Goal: Book appointment/travel/reservation

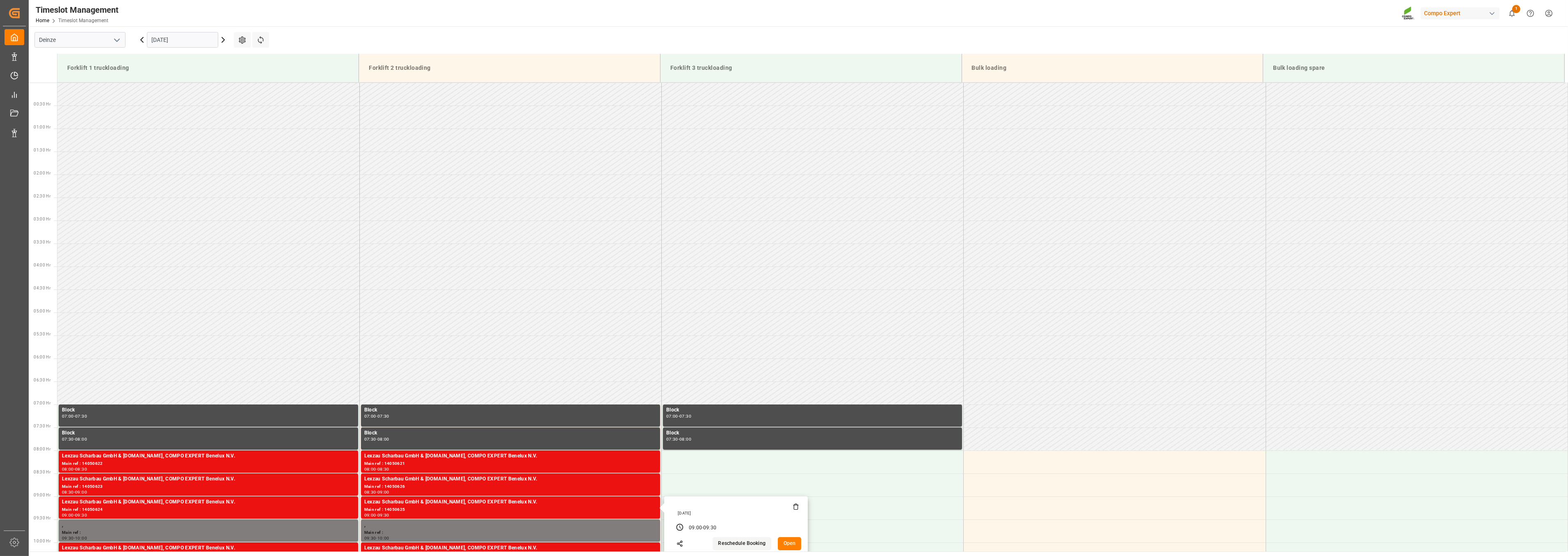
scroll to position [318, 0]
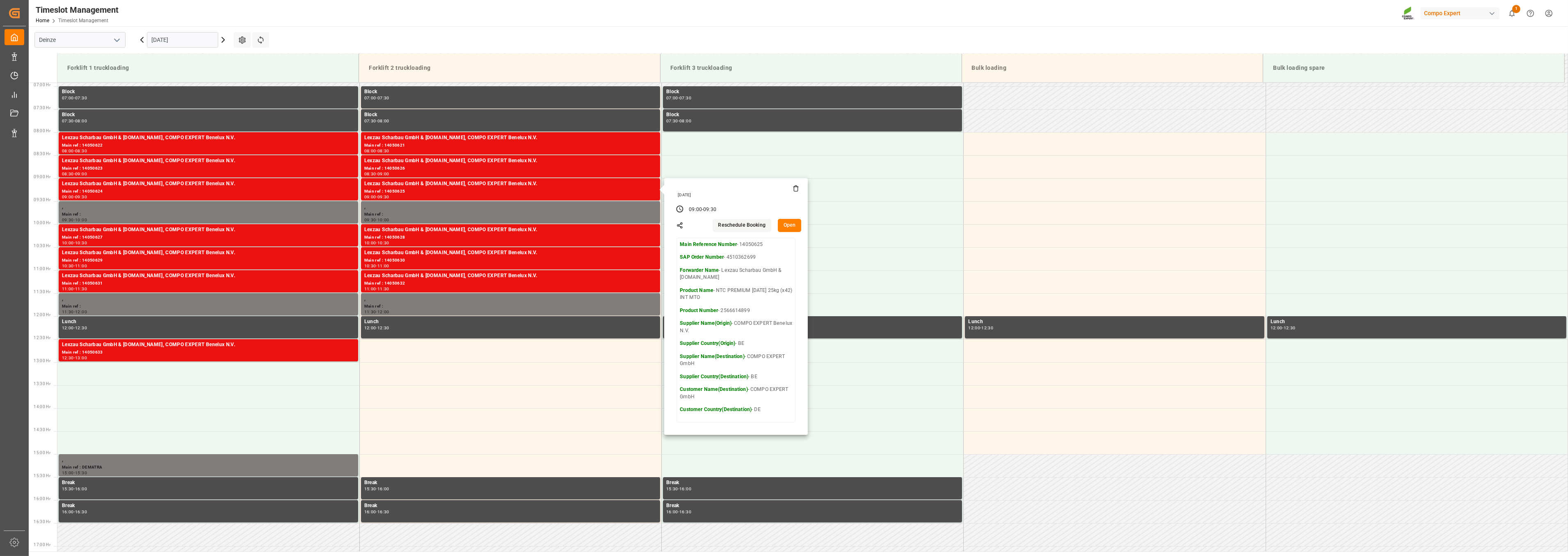
click at [177, 42] on input "[DATE]" at bounding box center [182, 40] width 72 height 16
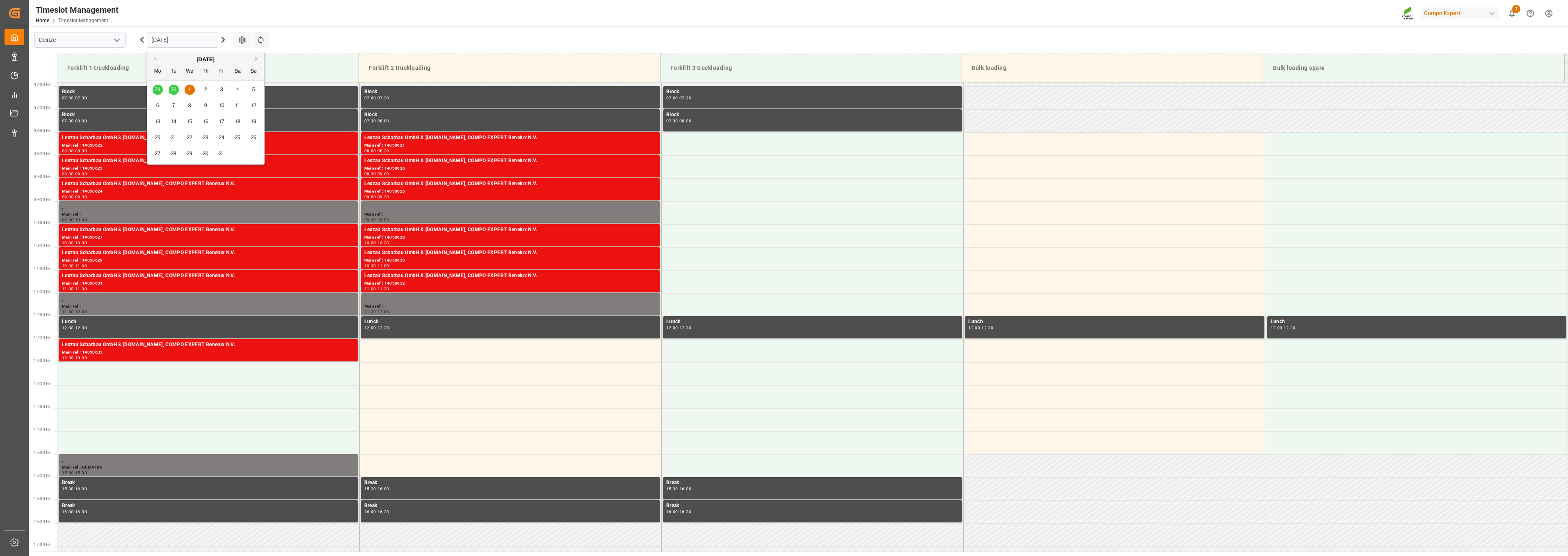
click at [113, 36] on icon "open menu" at bounding box center [116, 40] width 10 height 10
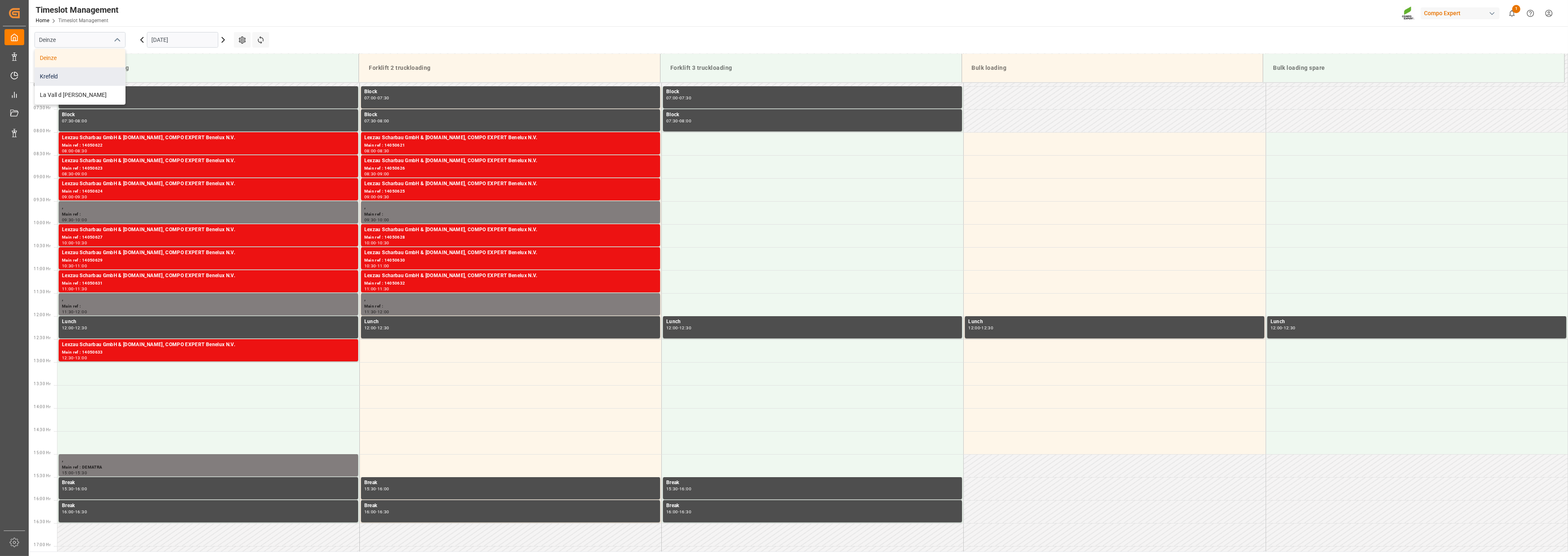
click at [69, 76] on div "Krefeld" at bounding box center [80, 76] width 90 height 19
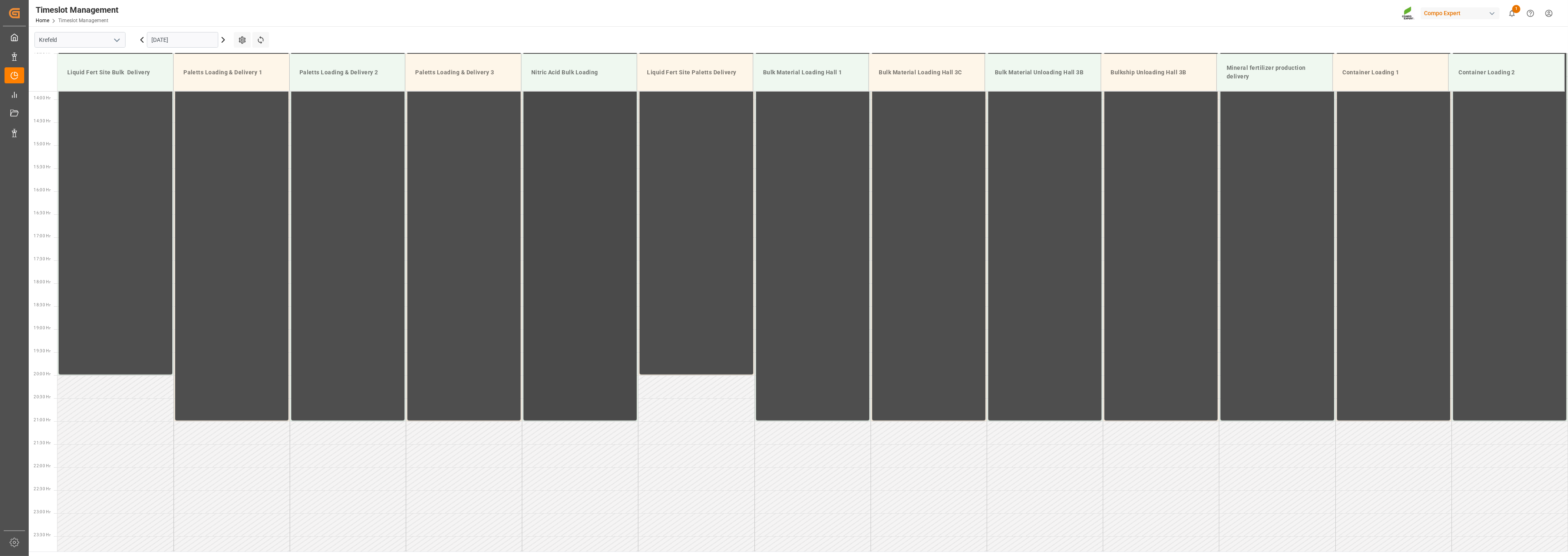
scroll to position [642, 0]
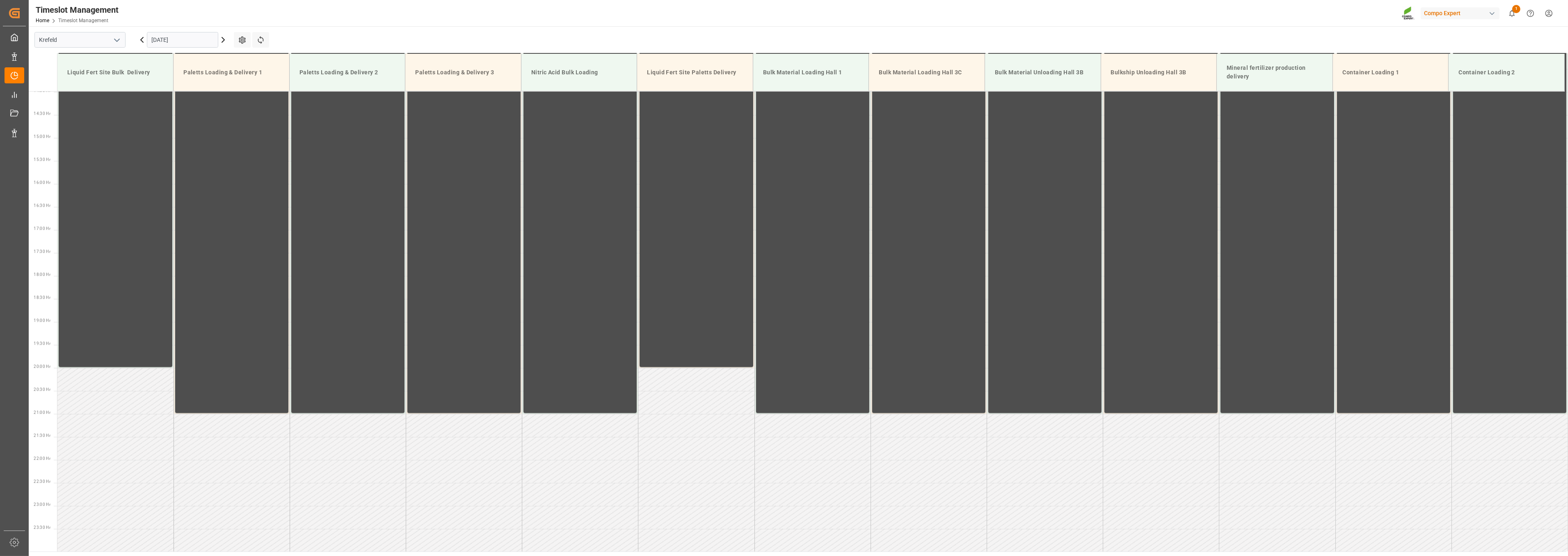
click at [188, 41] on input "[DATE]" at bounding box center [182, 40] width 72 height 16
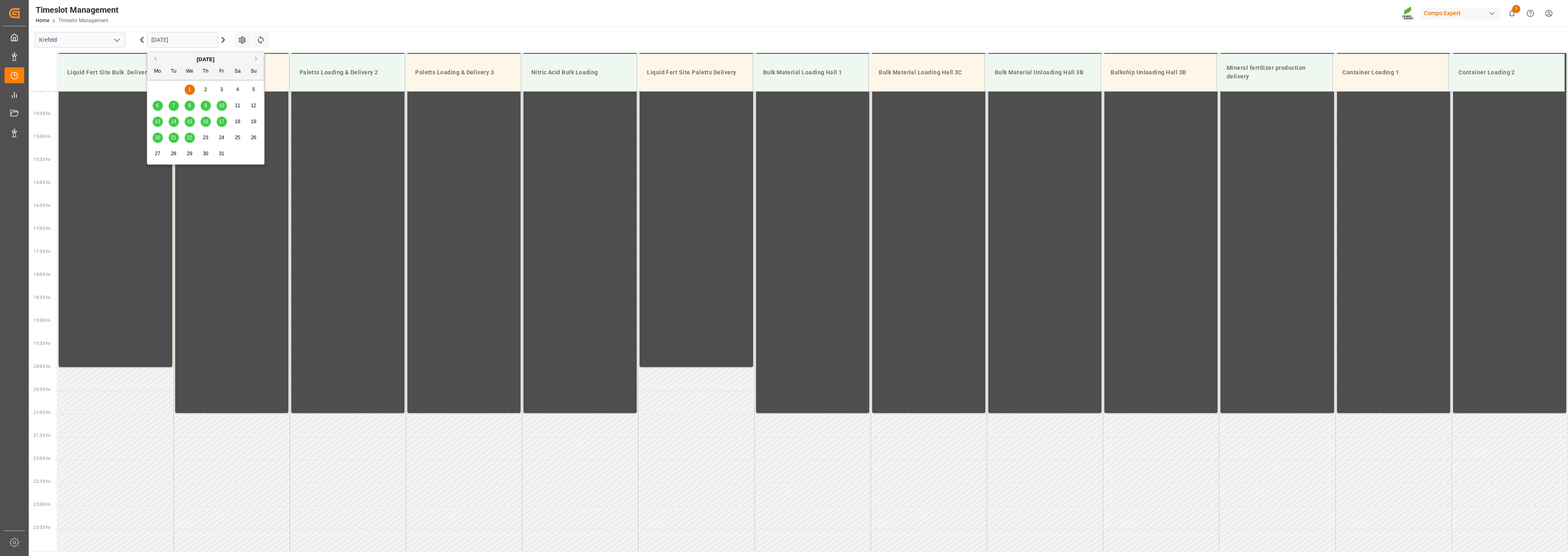
click at [150, 58] on div "[DATE]" at bounding box center [206, 59] width 116 height 8
click at [155, 58] on button "Previous Month" at bounding box center [153, 58] width 5 height 5
click at [203, 138] on span "25" at bounding box center [205, 138] width 5 height 6
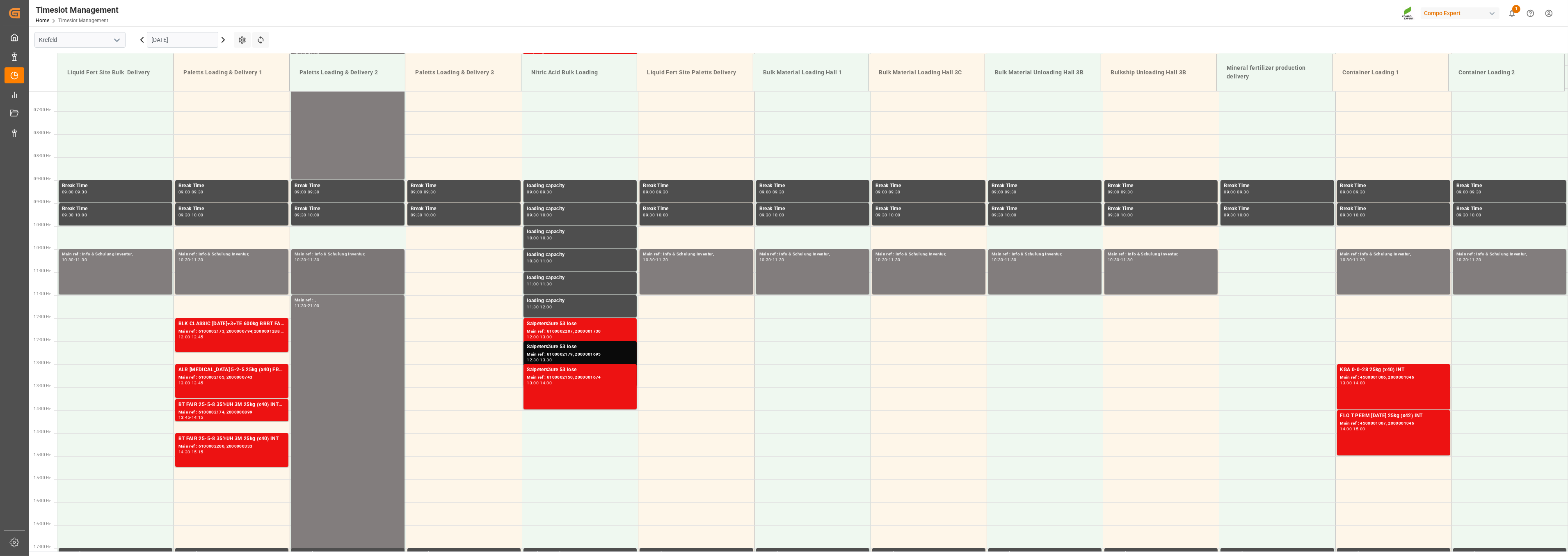
scroll to position [323, 0]
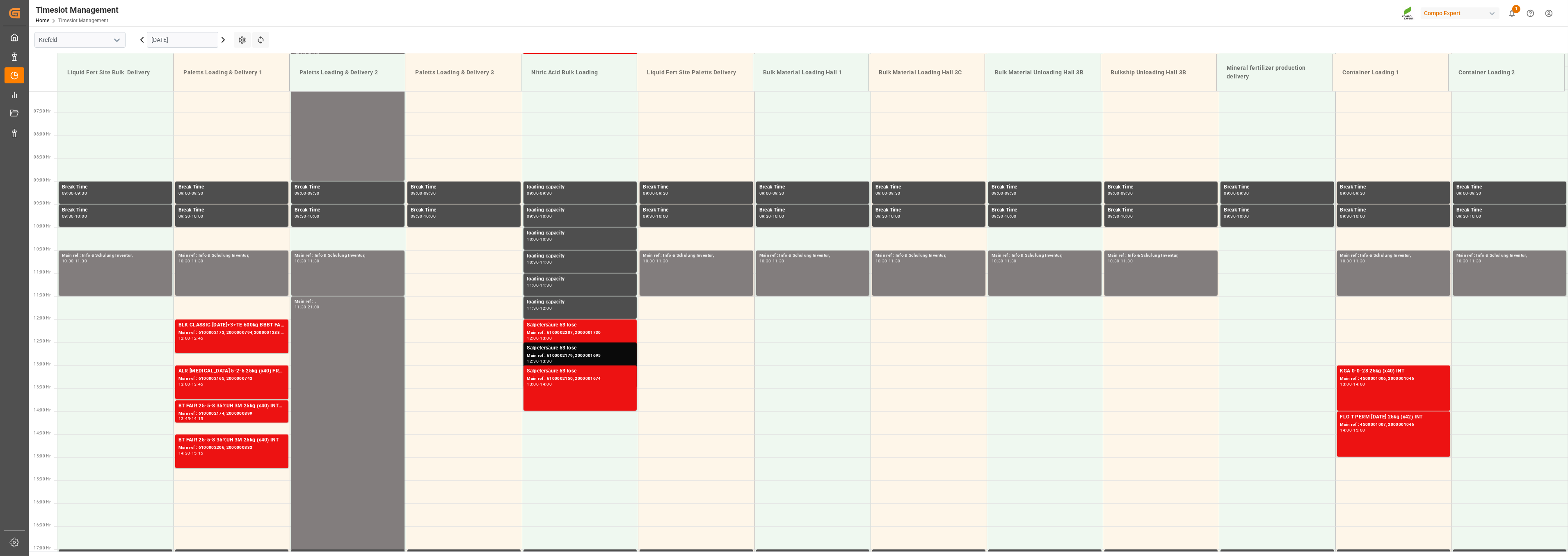
click at [138, 38] on icon at bounding box center [142, 40] width 10 height 10
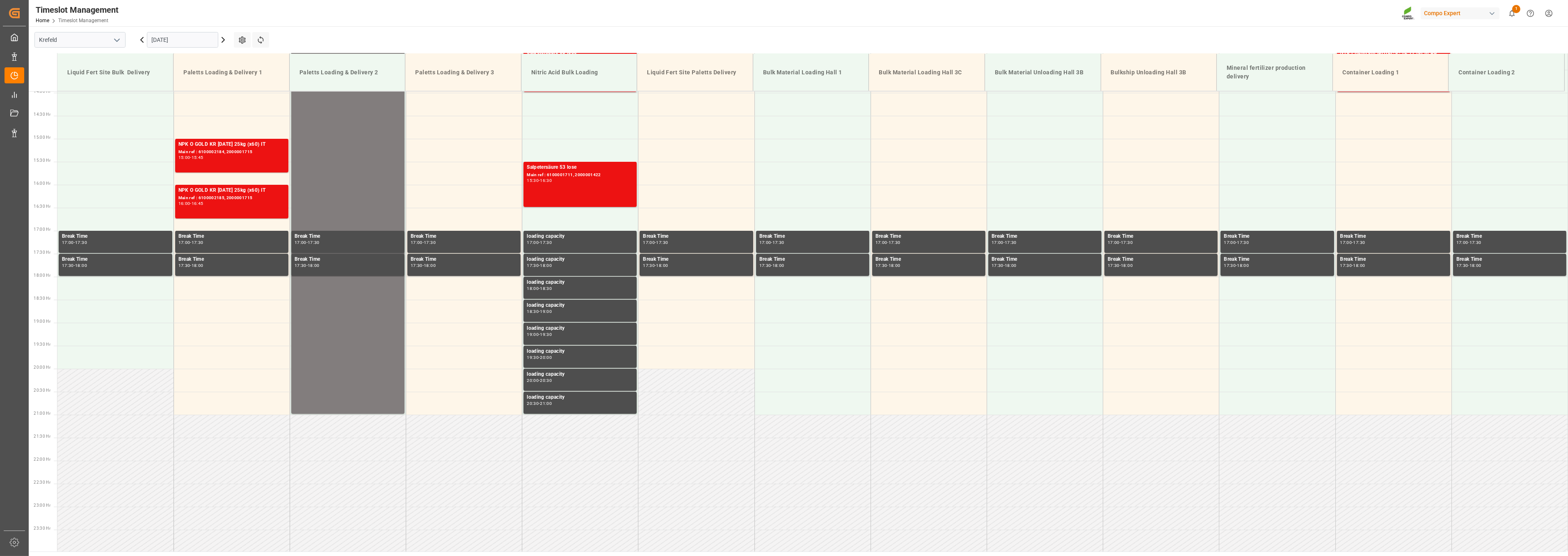
scroll to position [642, 0]
click at [225, 41] on icon at bounding box center [223, 40] width 10 height 10
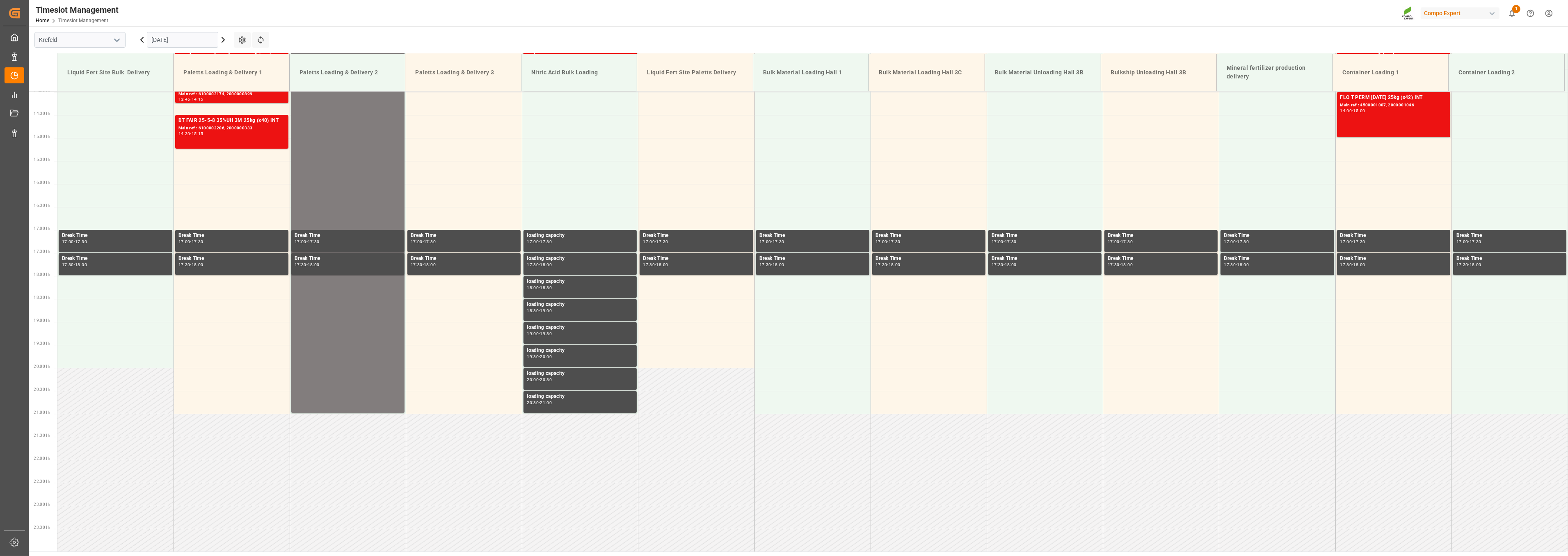
click at [223, 41] on icon at bounding box center [223, 40] width 10 height 10
